Goal: Transaction & Acquisition: Purchase product/service

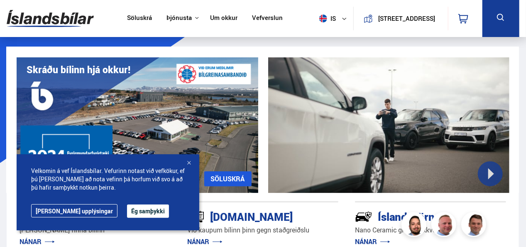
click at [127, 206] on button "Ég samþykki" at bounding box center [148, 210] width 42 height 13
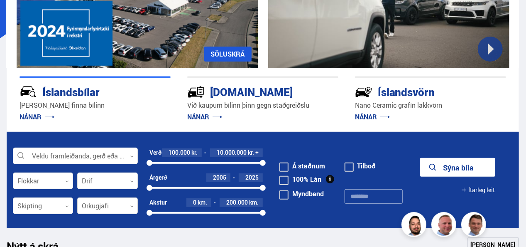
scroll to position [166, 0]
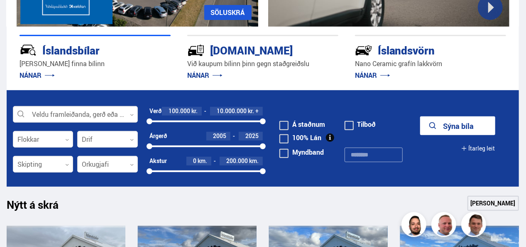
click at [85, 115] on div at bounding box center [75, 114] width 125 height 17
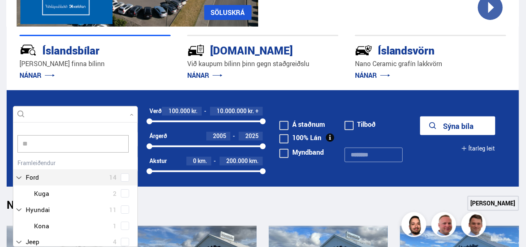
scroll to position [0, 0]
type input "***"
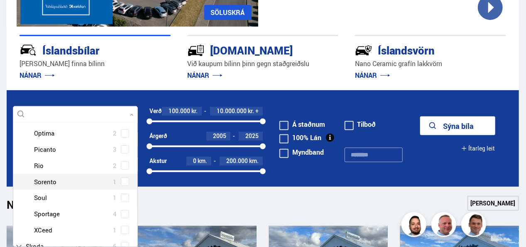
click at [70, 182] on div at bounding box center [83, 182] width 103 height 12
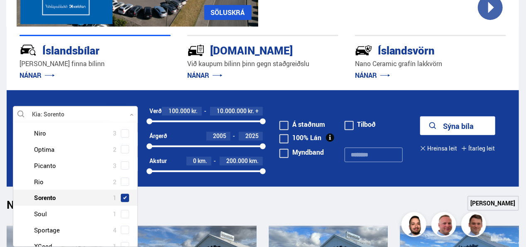
click at [124, 196] on span at bounding box center [124, 197] width 3 height 3
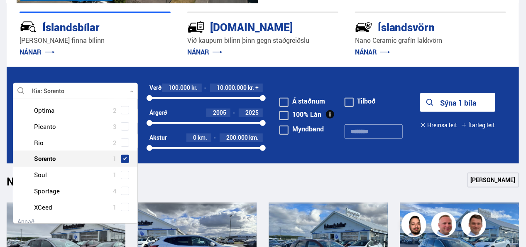
scroll to position [208, 0]
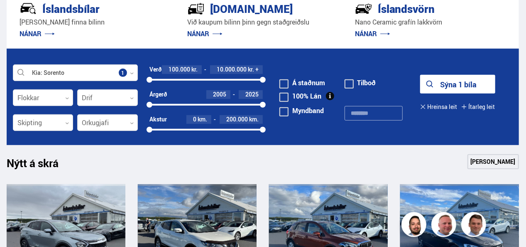
click at [258, 172] on div "Nýtt á skrá Sjá meira" at bounding box center [263, 164] width 512 height 20
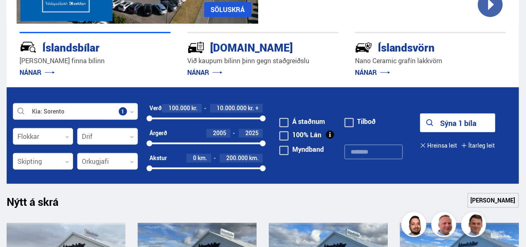
scroll to position [166, 0]
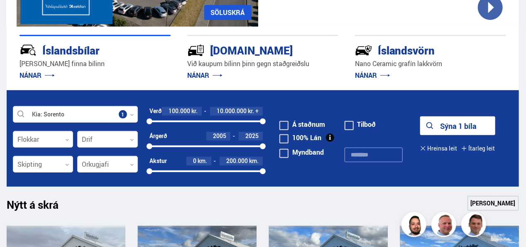
click at [467, 124] on button "Sýna 1 bíla" at bounding box center [457, 125] width 75 height 19
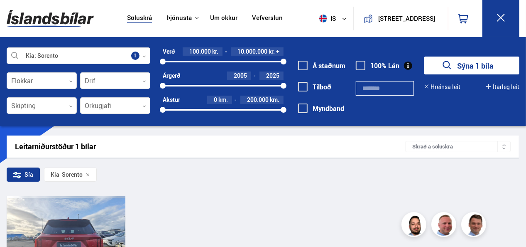
scroll to position [42, 0]
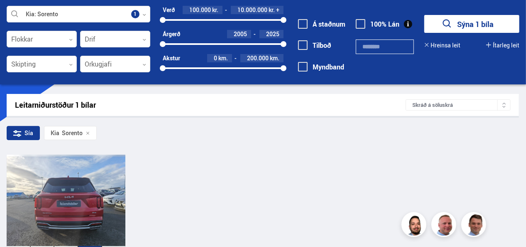
click at [90, 215] on div at bounding box center [90, 200] width 24 height 93
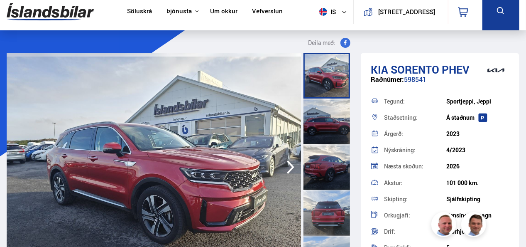
scroll to position [83, 0]
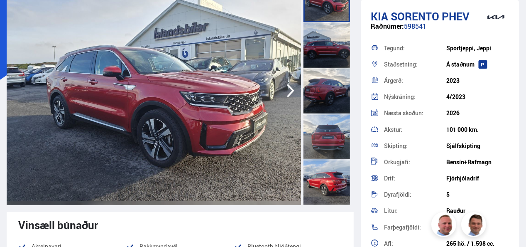
click at [291, 90] on icon "button" at bounding box center [290, 91] width 17 height 20
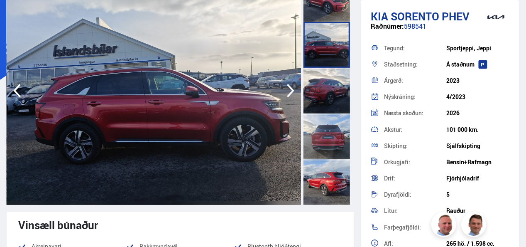
click at [291, 90] on icon "button" at bounding box center [290, 91] width 17 height 20
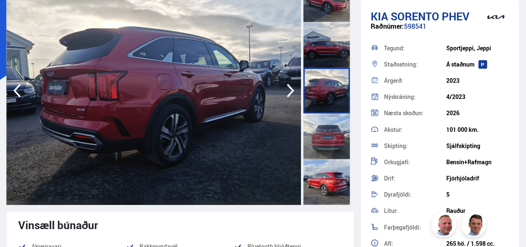
click at [291, 90] on icon "button" at bounding box center [290, 91] width 17 height 20
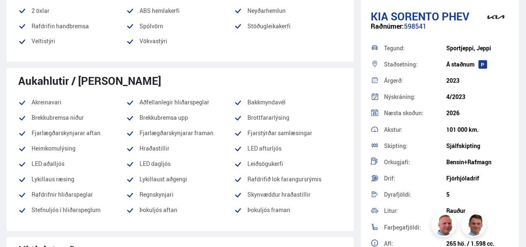
scroll to position [581, 0]
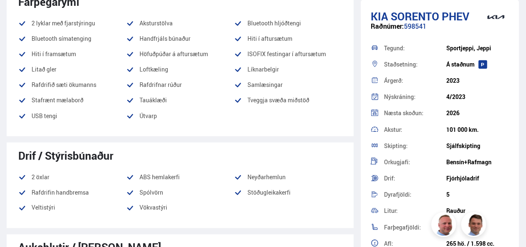
scroll to position [130, 0]
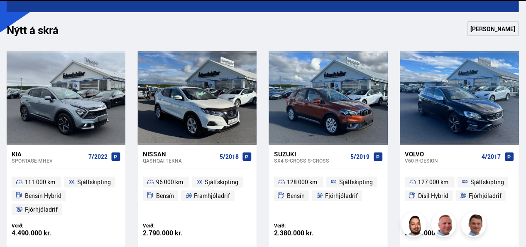
scroll to position [77, 0]
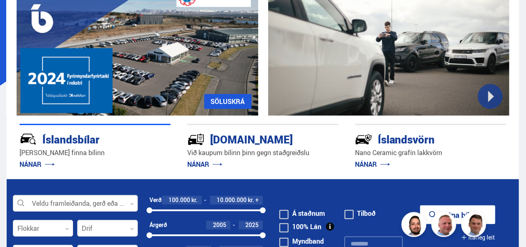
click at [105, 201] on div at bounding box center [75, 203] width 125 height 17
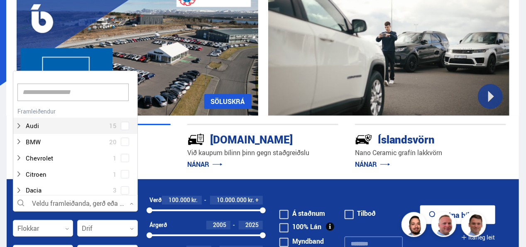
scroll to position [124, 122]
click at [58, 95] on input at bounding box center [72, 91] width 111 height 17
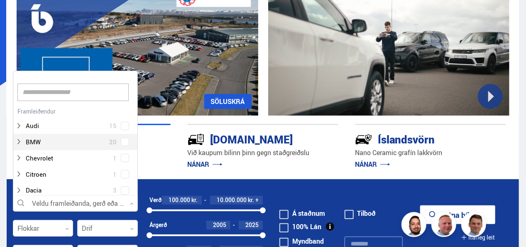
click at [181, 221] on div "Árgerð 2005 2025" at bounding box center [205, 224] width 113 height 8
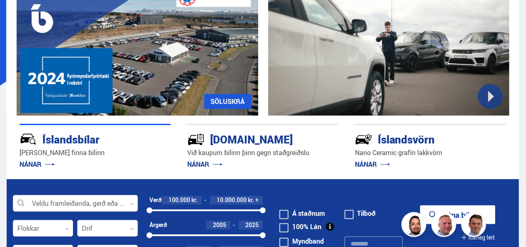
click at [263, 206] on form "Veldu framleiðanda, gerð eða eiginleika 0 Flokkar 0 Drif 0 Verð 100.000 kr. 10.…" at bounding box center [263, 227] width 512 height 96
drag, startPoint x: 149, startPoint y: 210, endPoint x: 189, endPoint y: 211, distance: 39.9
click at [189, 211] on div at bounding box center [189, 210] width 6 height 6
drag, startPoint x: 264, startPoint y: 208, endPoint x: 206, endPoint y: 218, distance: 58.5
click at [206, 218] on div "Verð 3.400.000 kr. 5.000.000 kr. + 3400000 5025823" at bounding box center [205, 208] width 113 height 25
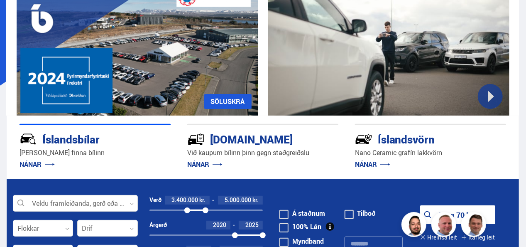
drag, startPoint x: 148, startPoint y: 235, endPoint x: 235, endPoint y: 240, distance: 86.9
click at [235, 240] on div "Árgerð 2020 2025 2020 2025" at bounding box center [205, 232] width 113 height 25
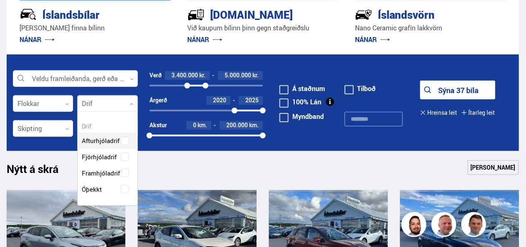
click at [128, 104] on div at bounding box center [107, 103] width 60 height 17
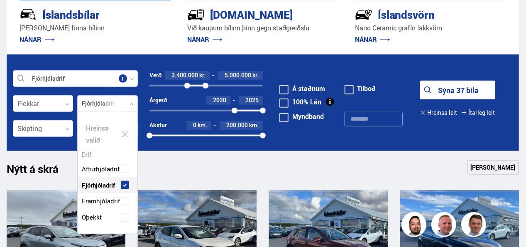
scroll to position [121, 60]
click at [123, 158] on div "Afturhjóladrif Fjórhjóladrif Framhjóladrif Óþekkt" at bounding box center [107, 186] width 59 height 77
click at [66, 129] on icon at bounding box center [67, 129] width 4 height 4
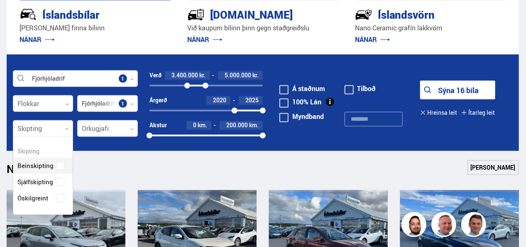
scroll to position [77, 60]
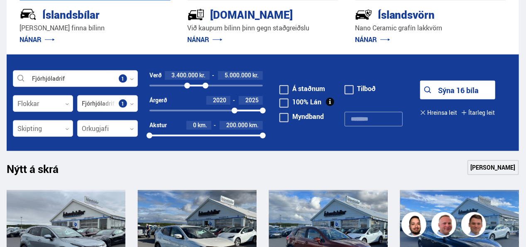
click at [66, 129] on icon at bounding box center [67, 129] width 4 height 4
click at [68, 107] on div at bounding box center [43, 103] width 60 height 17
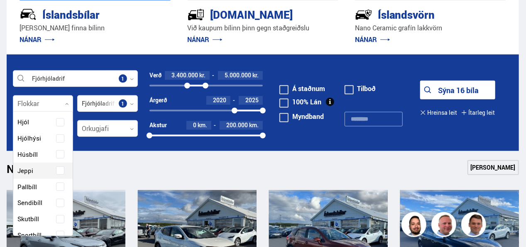
scroll to position [125, 0]
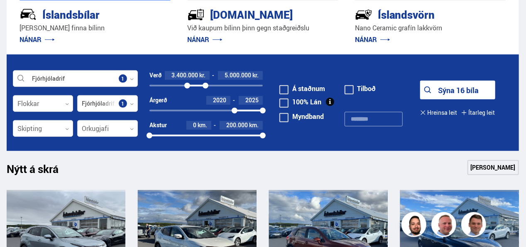
click at [98, 143] on form "Fjórhjóladrif Veldu framleiðanda, gerð eða eiginleika 1 Flokkar 0 Fjórhjóladrif…" at bounding box center [263, 102] width 512 height 96
click at [454, 91] on button "Sýna 16 bíla" at bounding box center [457, 90] width 75 height 19
